Goal: Check status: Check status

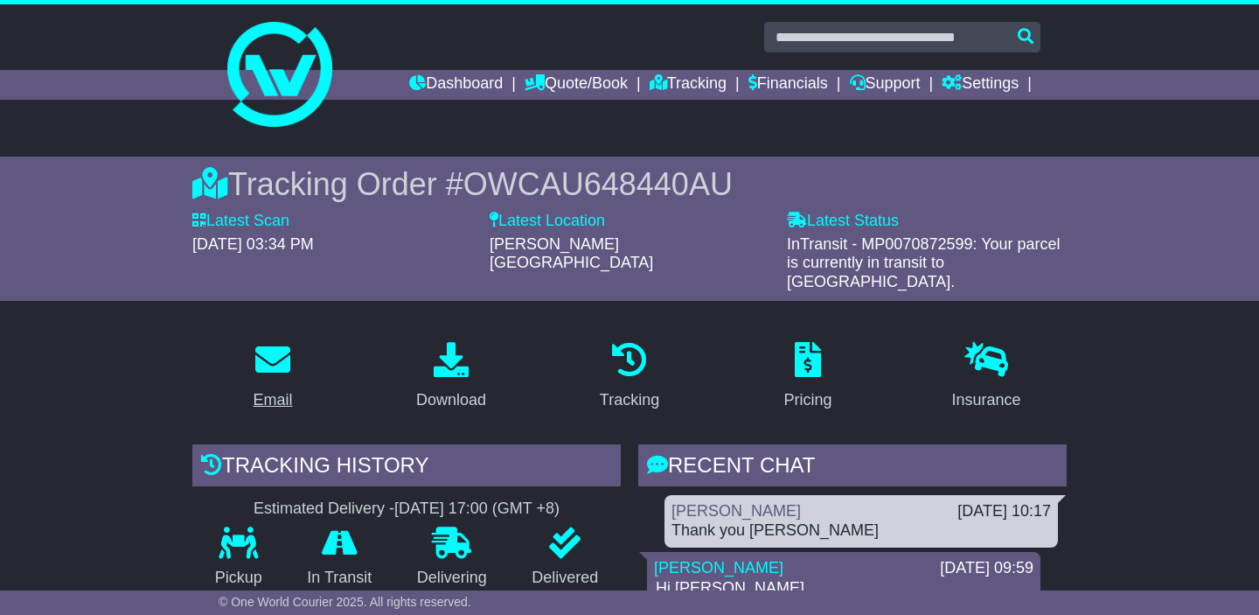
scroll to position [222, 0]
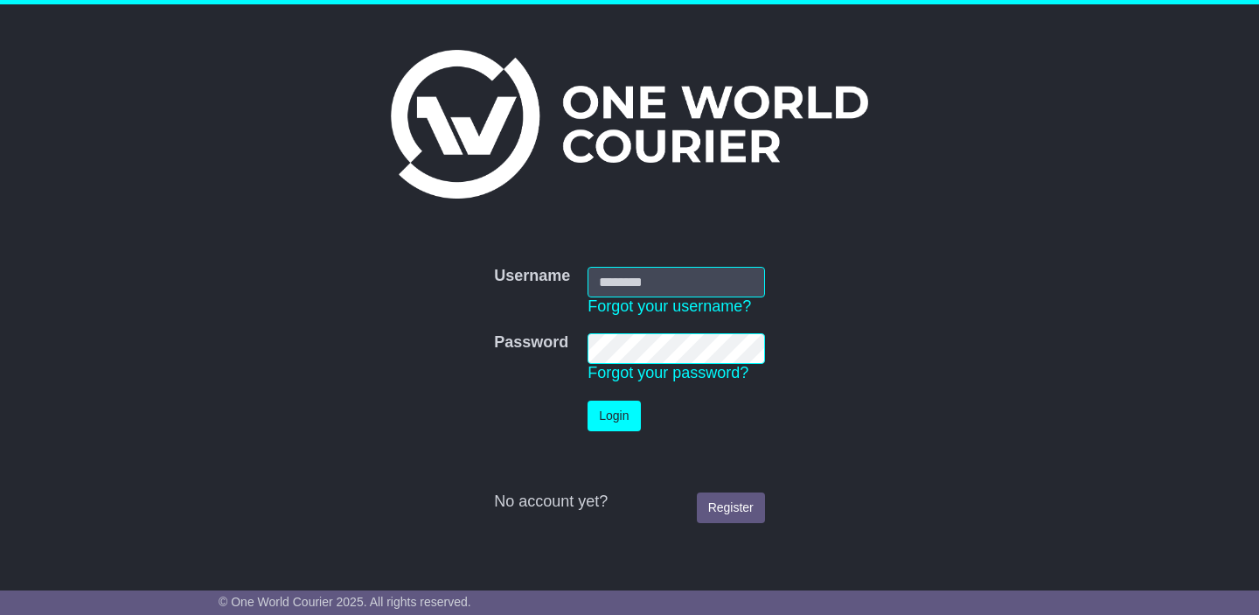
type input "**********"
click at [601, 416] on button "Login" at bounding box center [613, 415] width 52 height 31
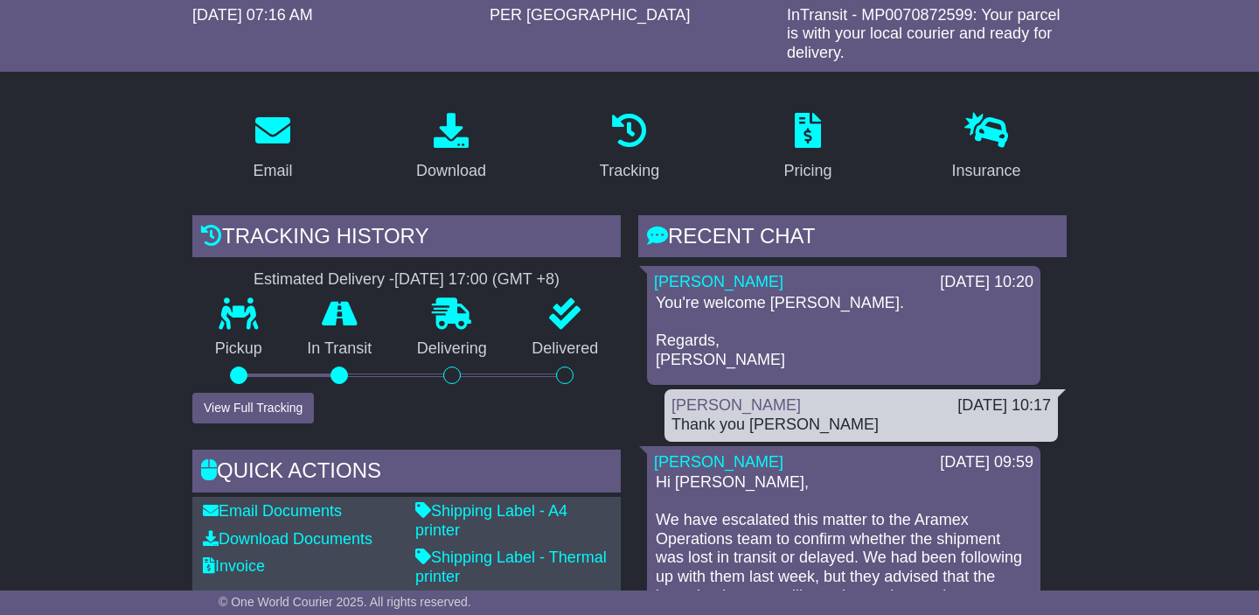
scroll to position [211, 0]
